Goal: Task Accomplishment & Management: Complete application form

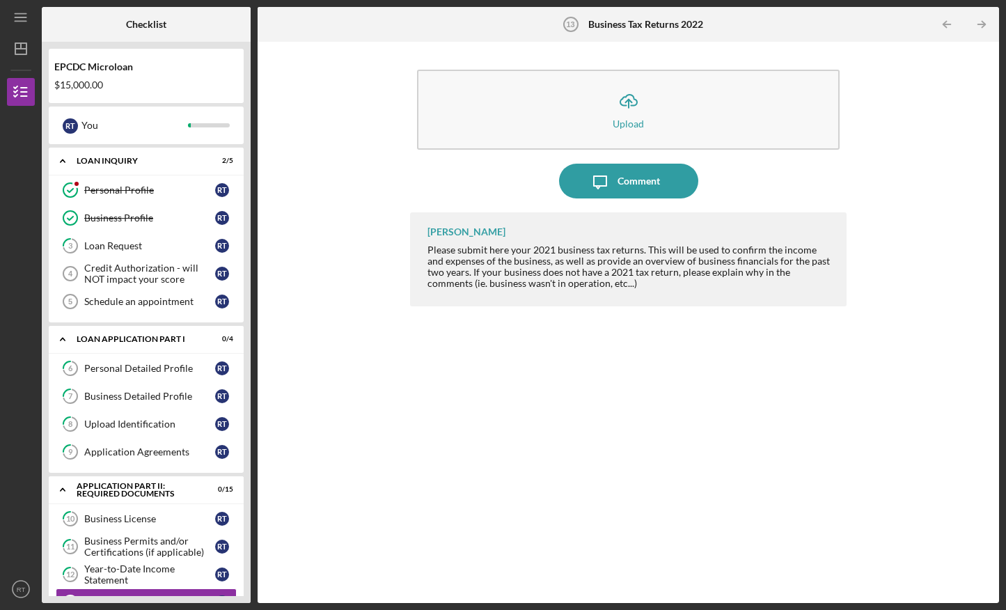
scroll to position [207, 0]
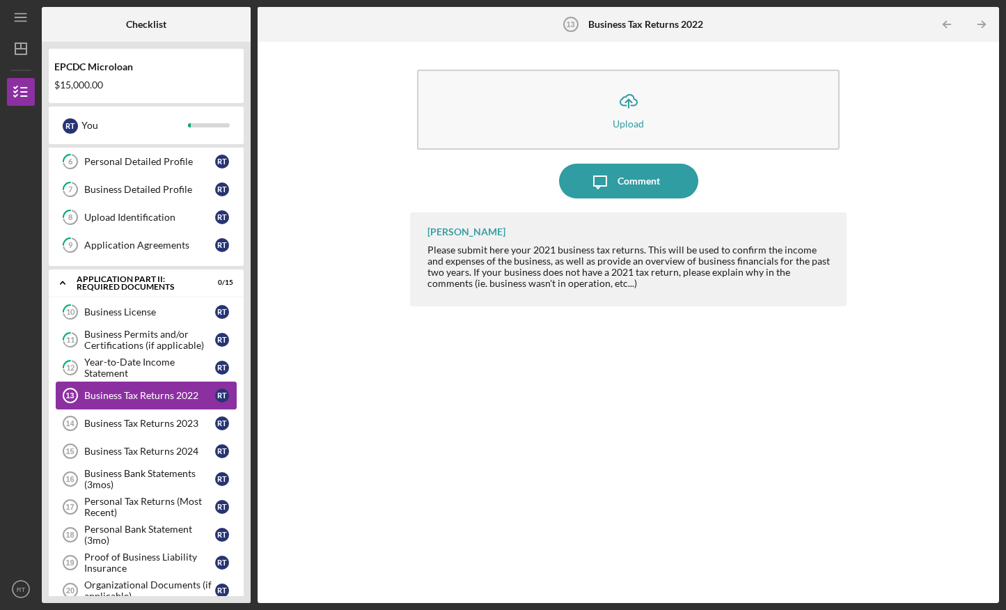
click at [169, 400] on div "Business Tax Returns 2022" at bounding box center [149, 395] width 131 height 11
click at [162, 394] on div "Business Tax Returns 2022" at bounding box center [149, 395] width 131 height 11
click at [167, 422] on div "Business Tax Returns 2023" at bounding box center [149, 423] width 131 height 11
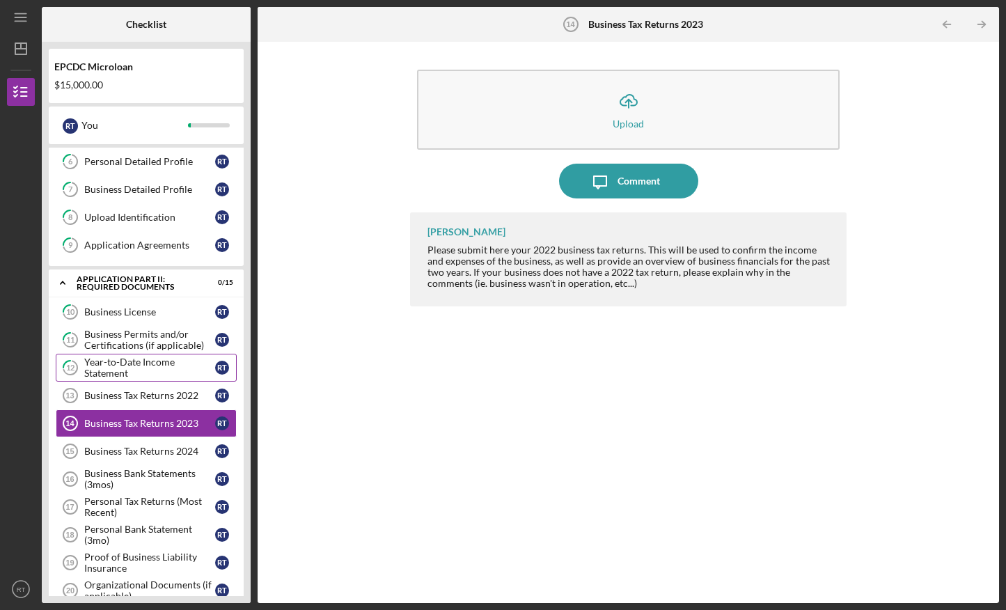
click at [170, 366] on div "Year-to-Date Income Statement" at bounding box center [149, 368] width 131 height 22
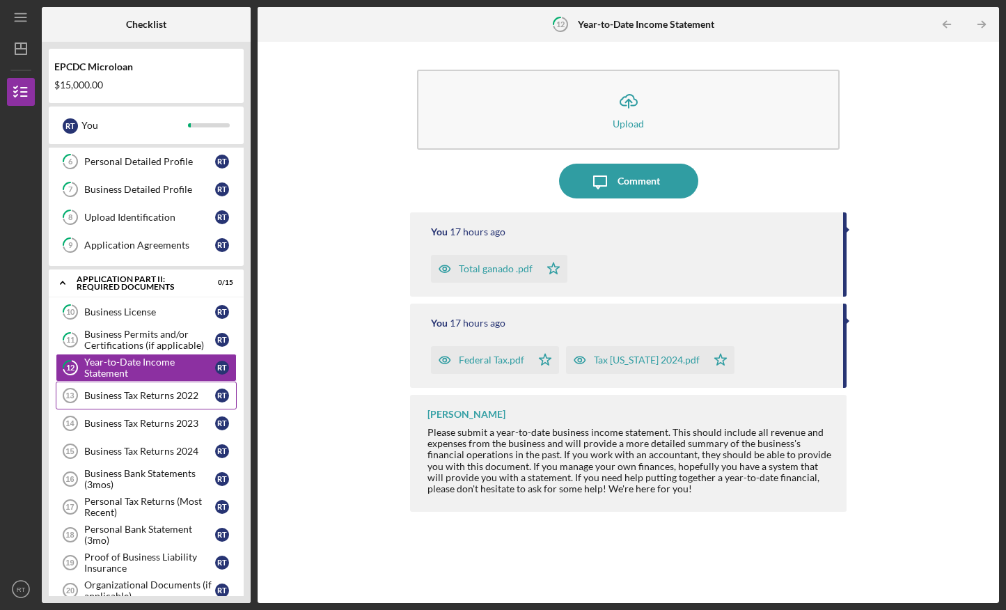
click at [183, 389] on link "Business Tax Returns 2022 13 Business Tax Returns 2022 R T" at bounding box center [146, 396] width 181 height 28
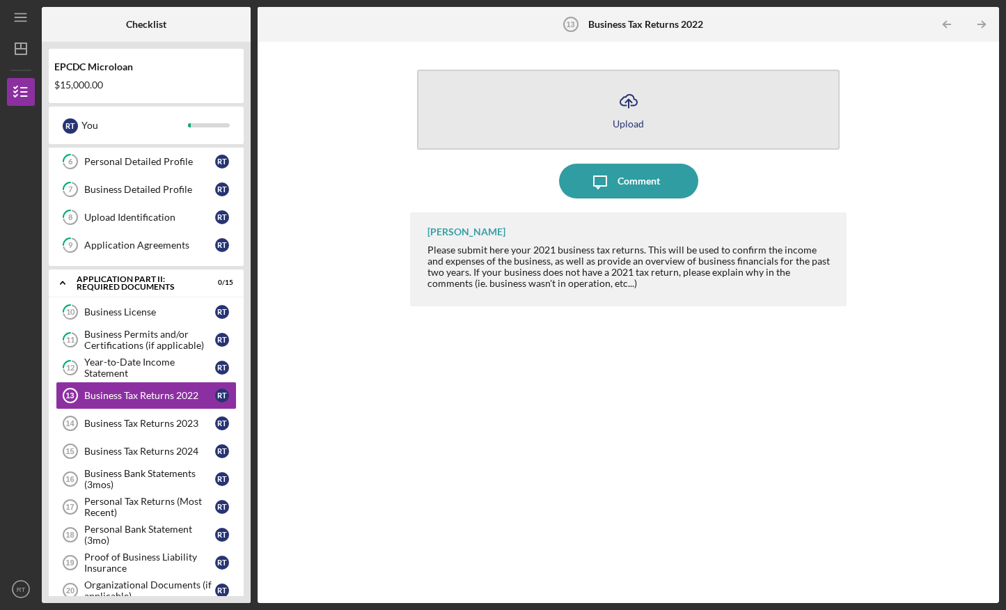
click at [593, 105] on button "Icon/Upload Upload" at bounding box center [628, 110] width 423 height 80
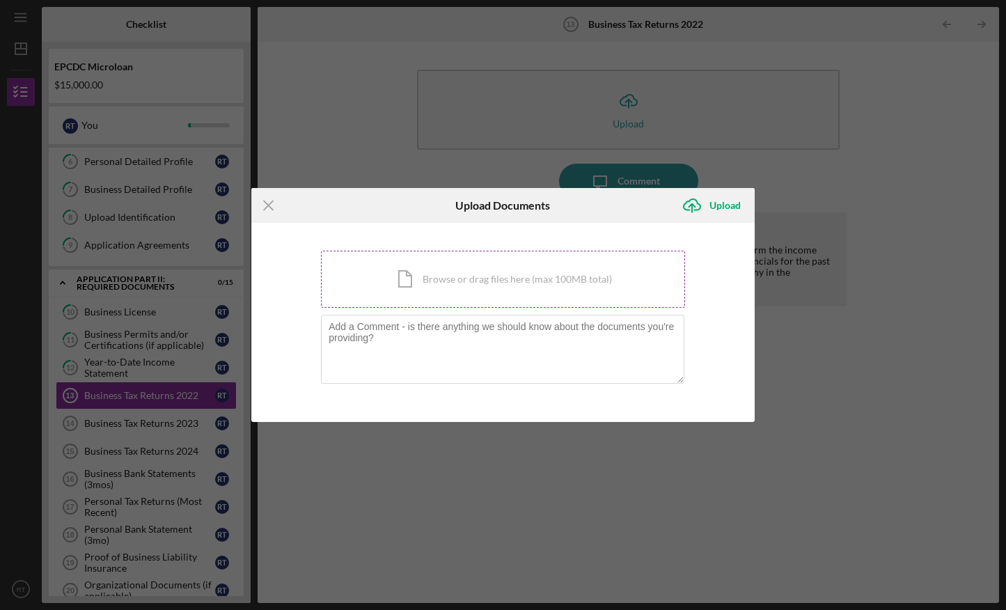
click at [514, 279] on div "Icon/Document Browse or drag files here (max 100MB total) Tap to choose files o…" at bounding box center [503, 279] width 364 height 57
click at [268, 205] on line at bounding box center [268, 205] width 9 height 9
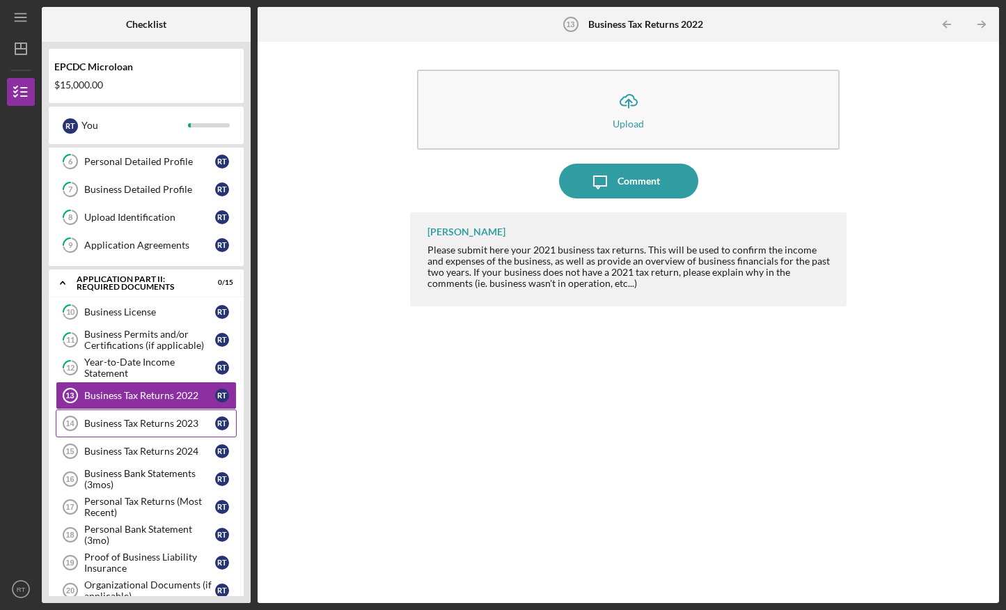
click at [151, 423] on div "Business Tax Returns 2023" at bounding box center [149, 423] width 131 height 11
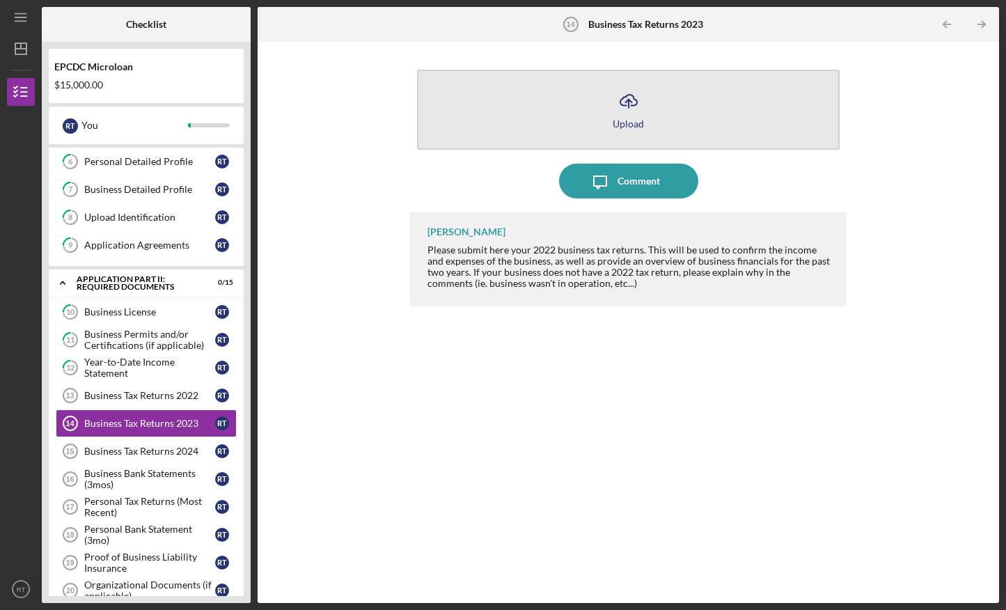
click at [558, 125] on button "Icon/Upload Upload" at bounding box center [628, 110] width 423 height 80
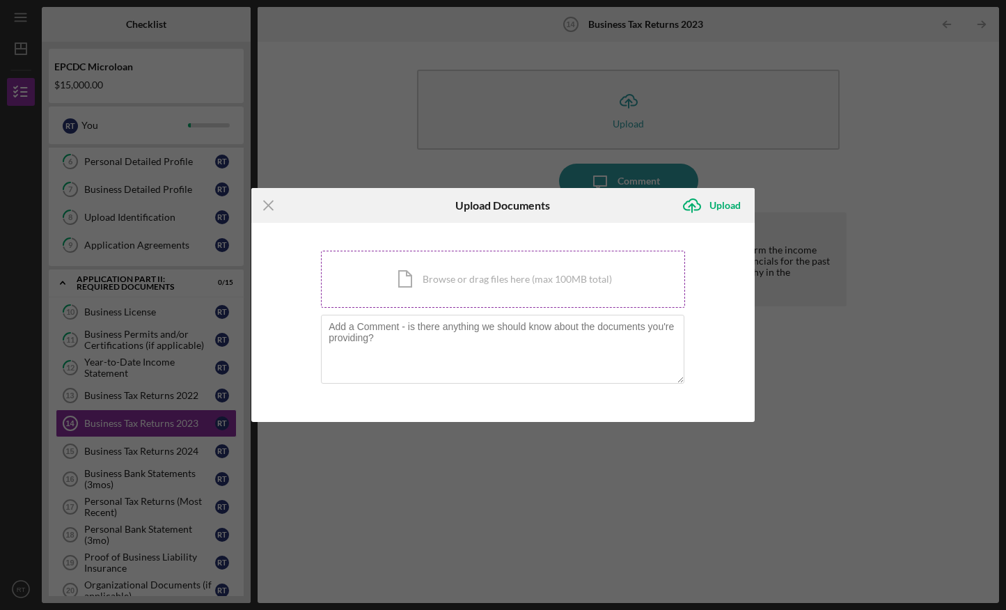
click at [483, 272] on div "Icon/Document Browse or drag files here (max 100MB total) Tap to choose files o…" at bounding box center [503, 279] width 364 height 57
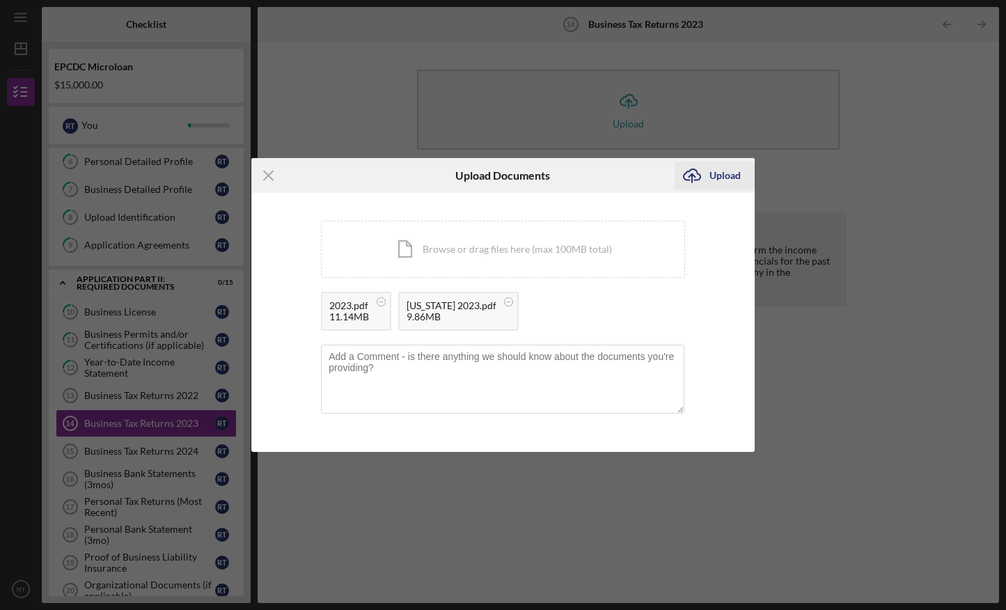
click at [713, 171] on div "Upload" at bounding box center [725, 176] width 31 height 28
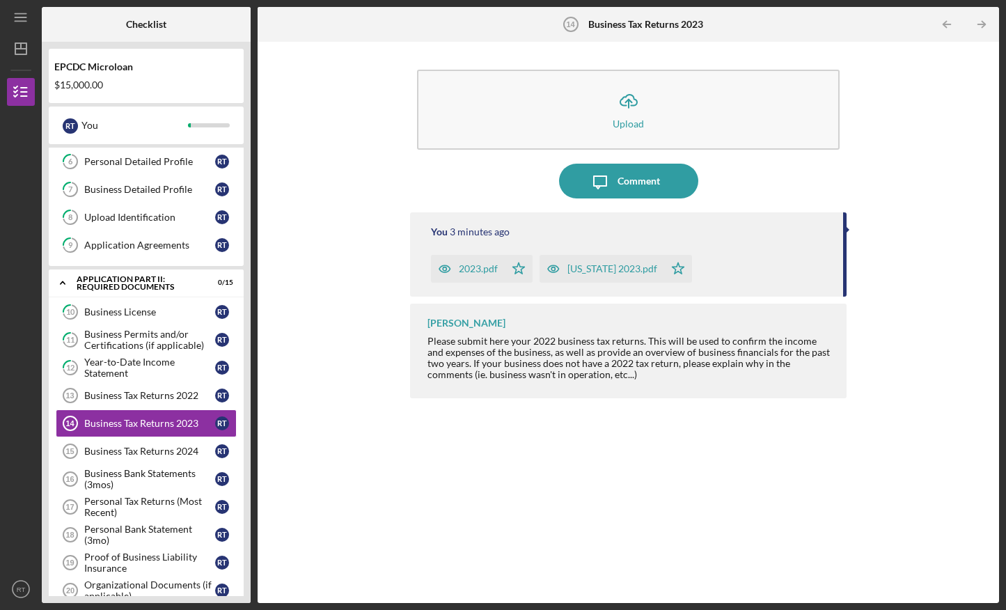
click at [713, 171] on div "Icon/Message Comment" at bounding box center [628, 181] width 437 height 35
click at [147, 400] on div "Business Tax Returns 2022" at bounding box center [149, 395] width 131 height 11
